Goal: Task Accomplishment & Management: Manage account settings

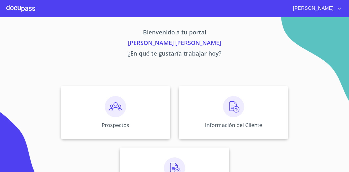
click at [97, 54] on p "¿En qué te gustaría trabajar hoy?" at bounding box center [174, 54] width 326 height 11
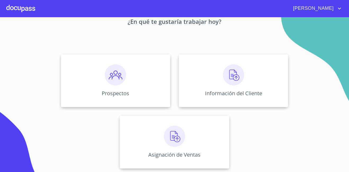
scroll to position [33, 0]
click at [339, 7] on icon "account of current user" at bounding box center [339, 8] width 6 height 6
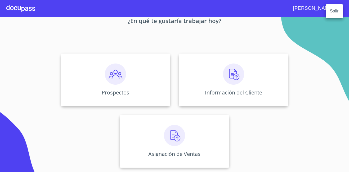
click at [271, 17] on div at bounding box center [174, 86] width 349 height 172
click at [301, 8] on span "[PERSON_NAME]" at bounding box center [312, 8] width 47 height 8
click at [301, 8] on div at bounding box center [174, 86] width 349 height 172
click at [23, 6] on div at bounding box center [20, 8] width 29 height 17
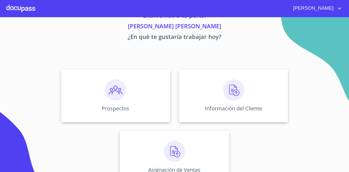
scroll to position [0, 0]
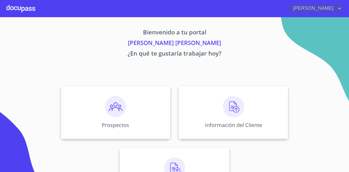
click at [339, 7] on icon "account of current user" at bounding box center [339, 8] width 6 height 6
click at [334, 14] on li "Salir" at bounding box center [333, 11] width 17 height 10
